Goal: Information Seeking & Learning: Learn about a topic

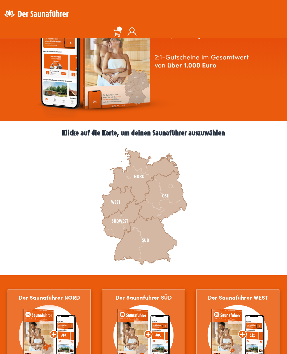
scroll to position [72, 0]
click at [151, 240] on icon at bounding box center [145, 240] width 63 height 49
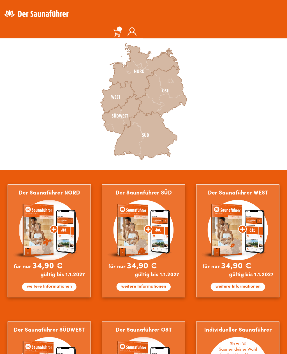
scroll to position [176, 0]
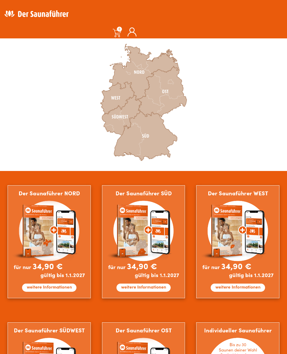
click at [145, 141] on icon at bounding box center [145, 135] width 63 height 49
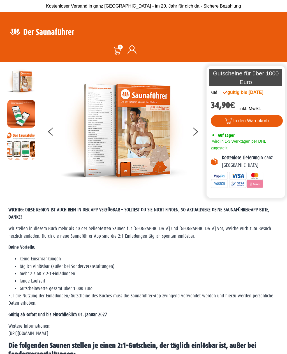
click at [141, 139] on img at bounding box center [123, 130] width 126 height 126
click at [198, 130] on button at bounding box center [199, 132] width 14 height 14
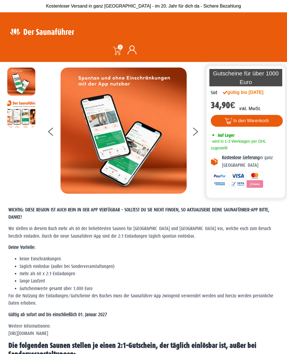
click at [198, 129] on button at bounding box center [199, 132] width 14 height 14
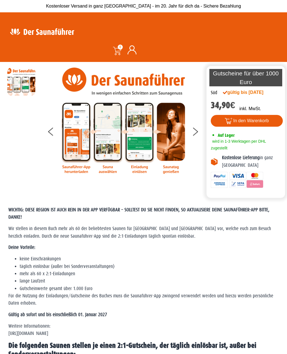
click at [197, 129] on button at bounding box center [199, 132] width 14 height 14
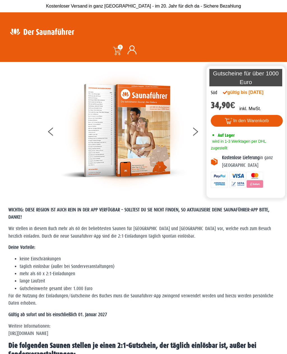
click at [196, 131] on button at bounding box center [199, 132] width 14 height 14
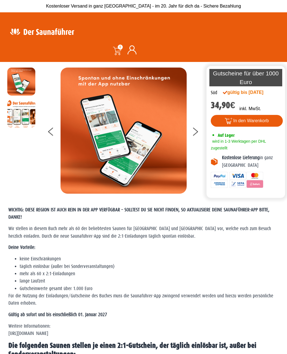
click at [189, 131] on div at bounding box center [123, 130] width 163 height 126
click at [199, 126] on button at bounding box center [199, 132] width 14 height 14
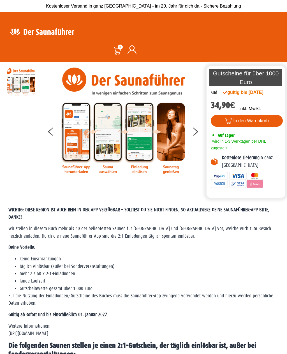
click at [144, 159] on img at bounding box center [123, 120] width 126 height 106
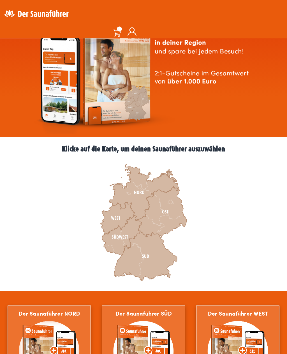
scroll to position [57, 0]
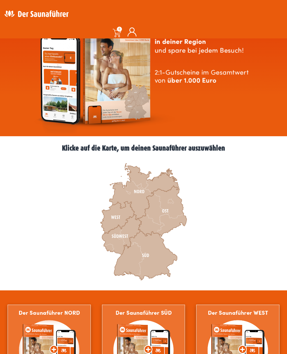
click at [146, 255] on icon at bounding box center [145, 255] width 63 height 49
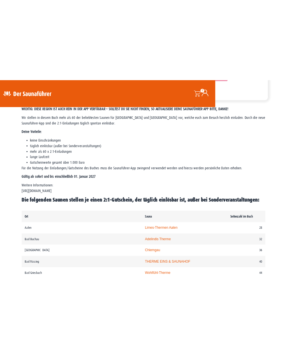
scroll to position [135, 0]
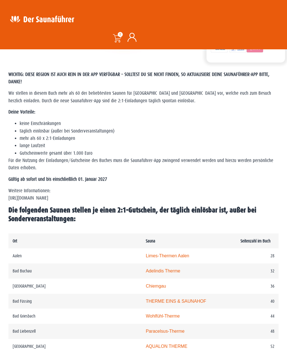
scroll to position [136, 0]
